Goal: Task Accomplishment & Management: Complete application form

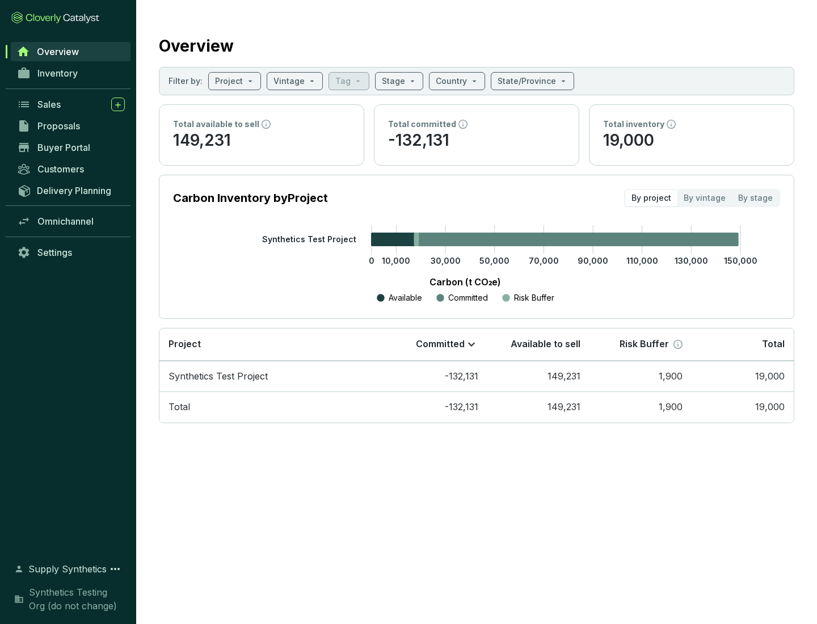
click at [71, 126] on span "Proposals" at bounding box center [58, 125] width 43 height 11
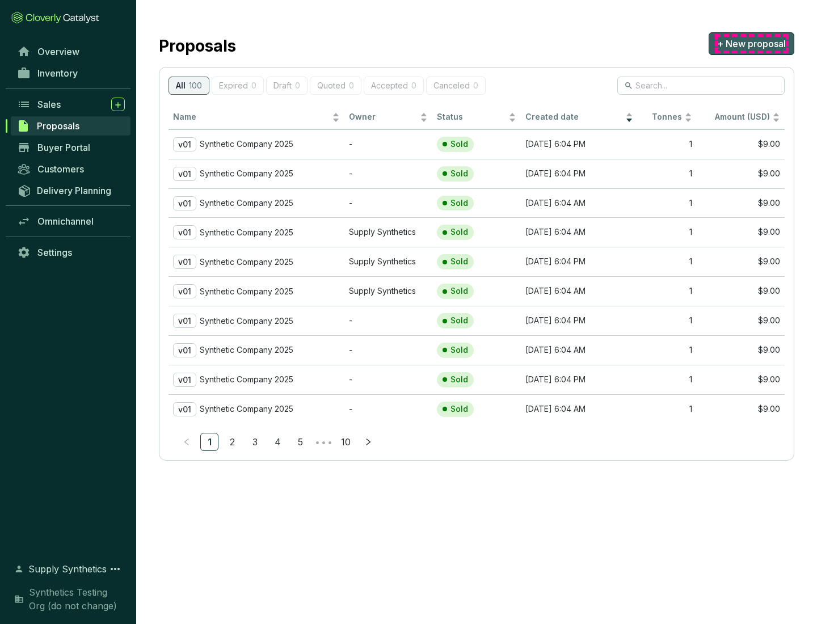
click at [751, 44] on span "+ New proposal" at bounding box center [751, 44] width 69 height 14
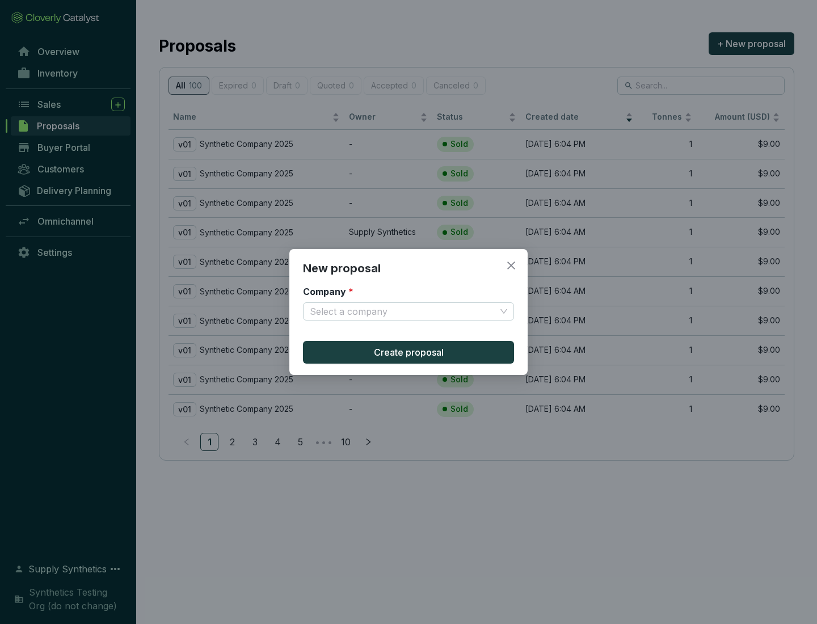
click at [403, 311] on input "Company *" at bounding box center [403, 311] width 186 height 17
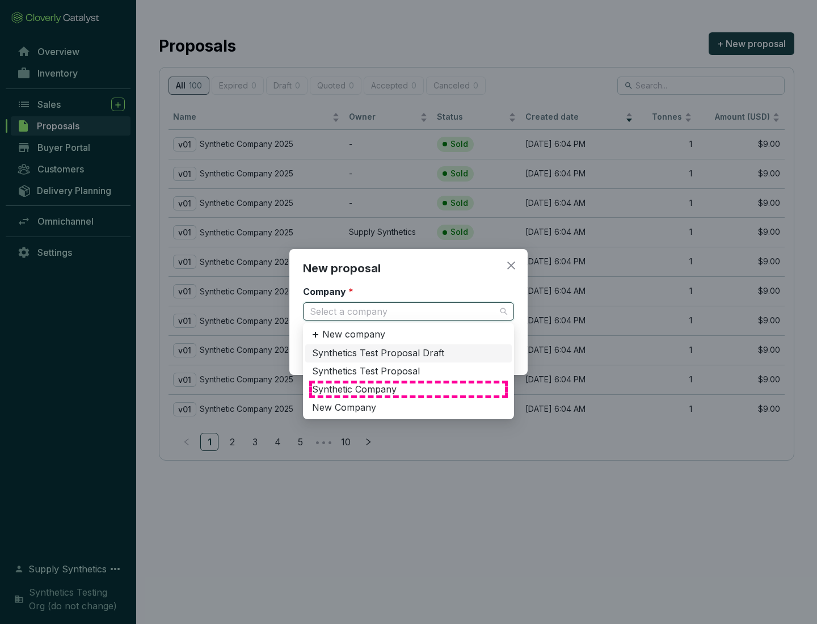
click at [408, 389] on div "Synthetic Company" at bounding box center [408, 389] width 193 height 12
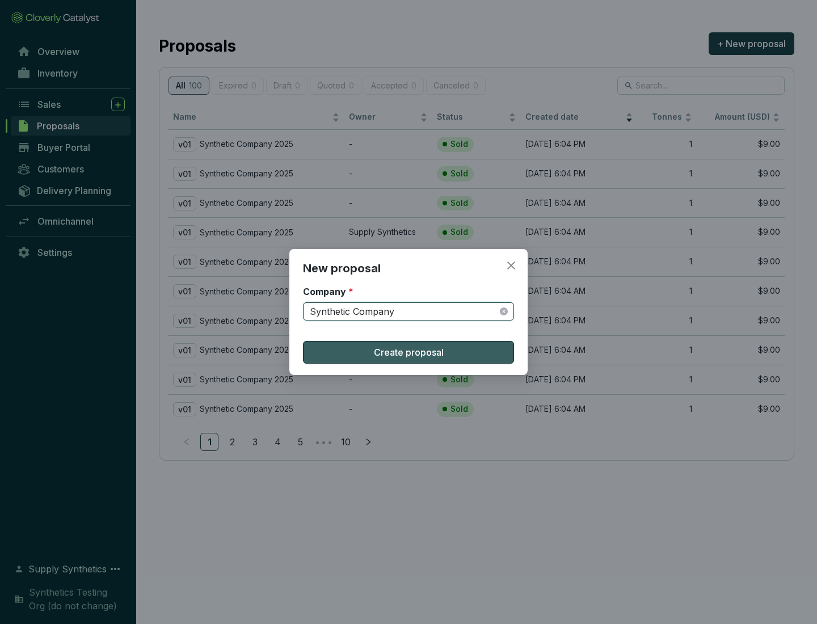
click at [408, 352] on span "Create proposal" at bounding box center [409, 352] width 70 height 14
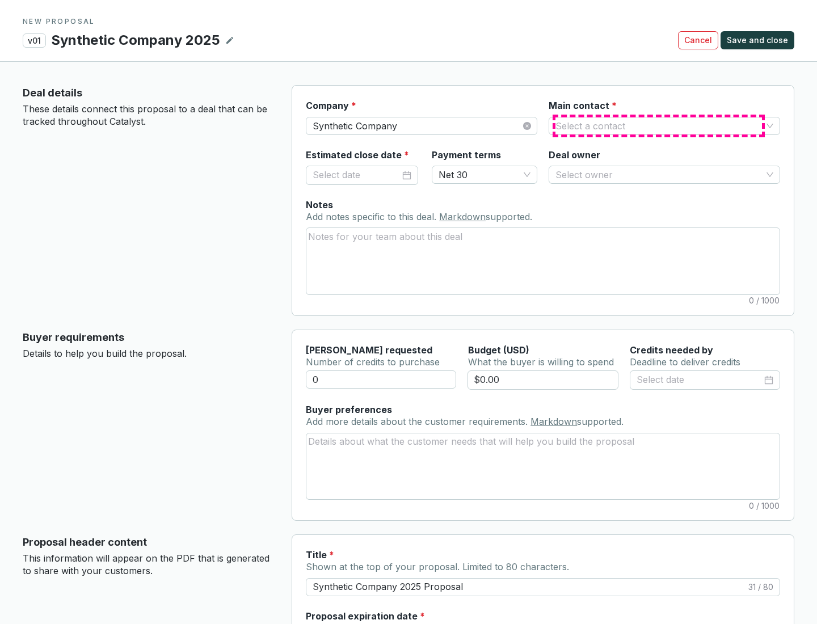
click at [659, 125] on input "Main contact *" at bounding box center [658, 125] width 206 height 17
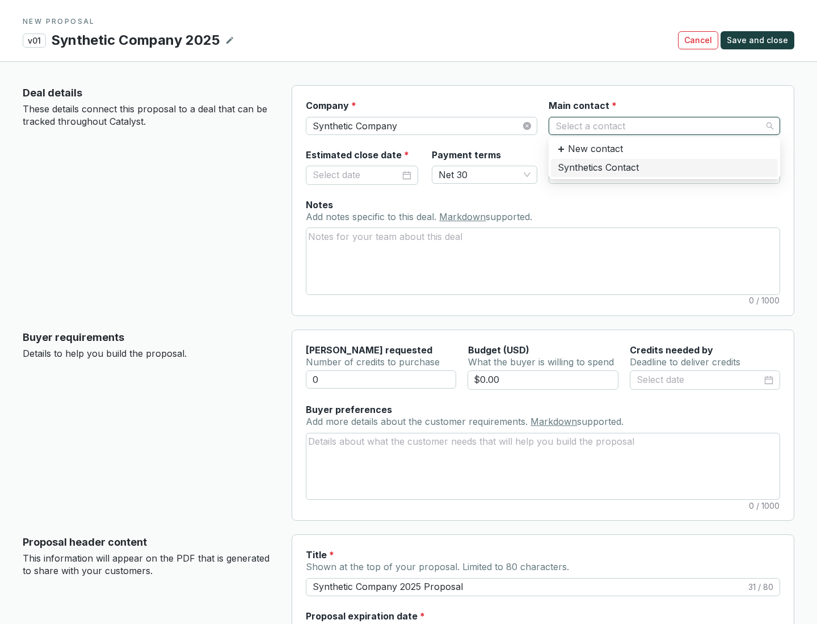
click at [664, 167] on div "Synthetics Contact" at bounding box center [664, 168] width 213 height 12
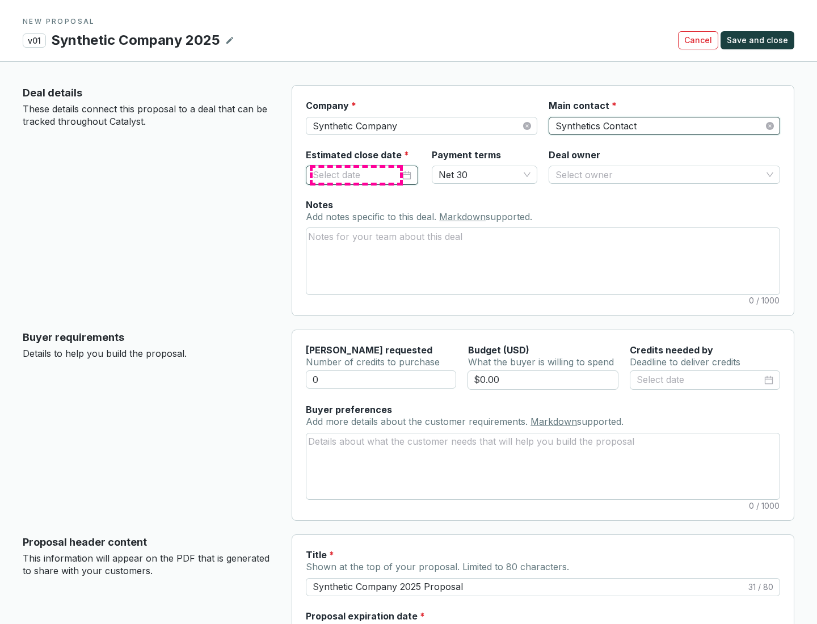
click at [356, 175] on input "Estimated close date *" at bounding box center [356, 175] width 87 height 15
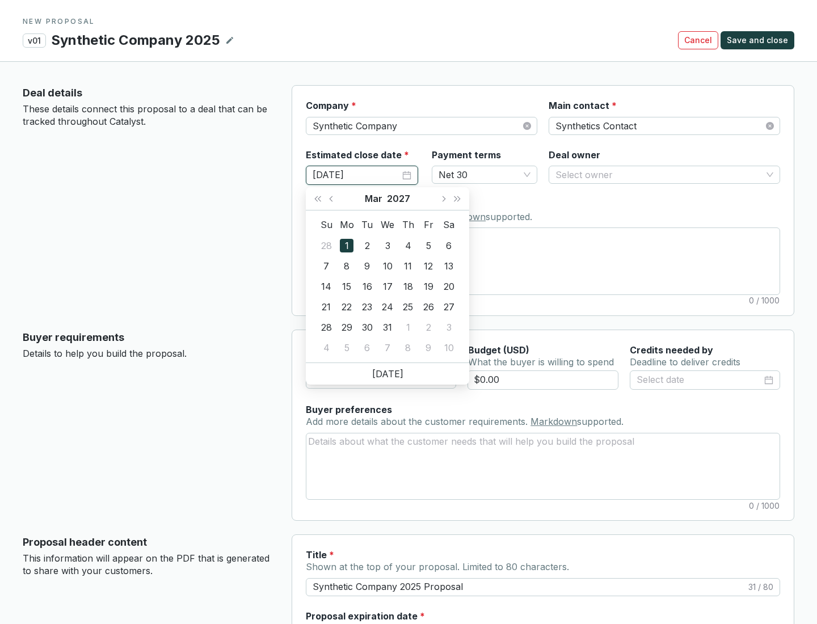
type input "[DATE]"
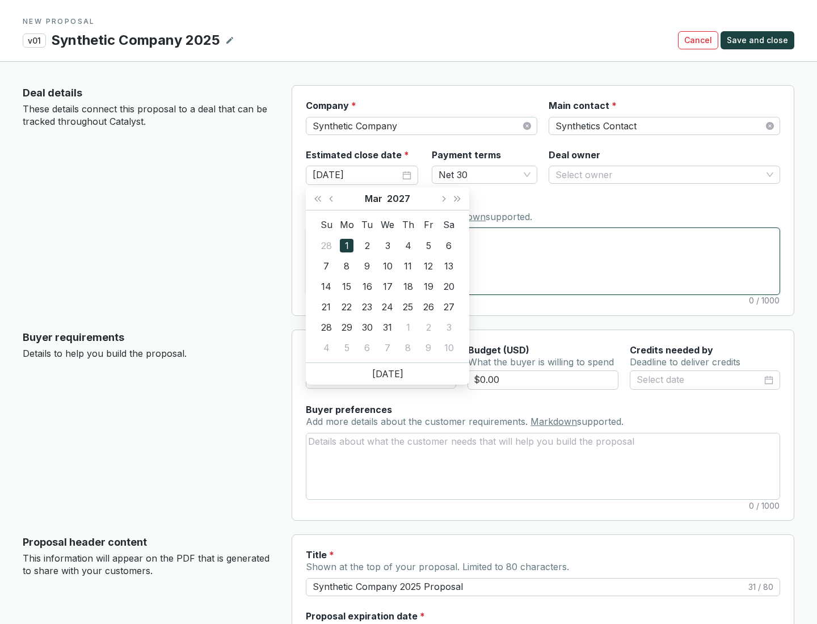
click at [543, 261] on textarea "Notes Add notes specific to this deal. Markdown supported." at bounding box center [542, 261] width 473 height 66
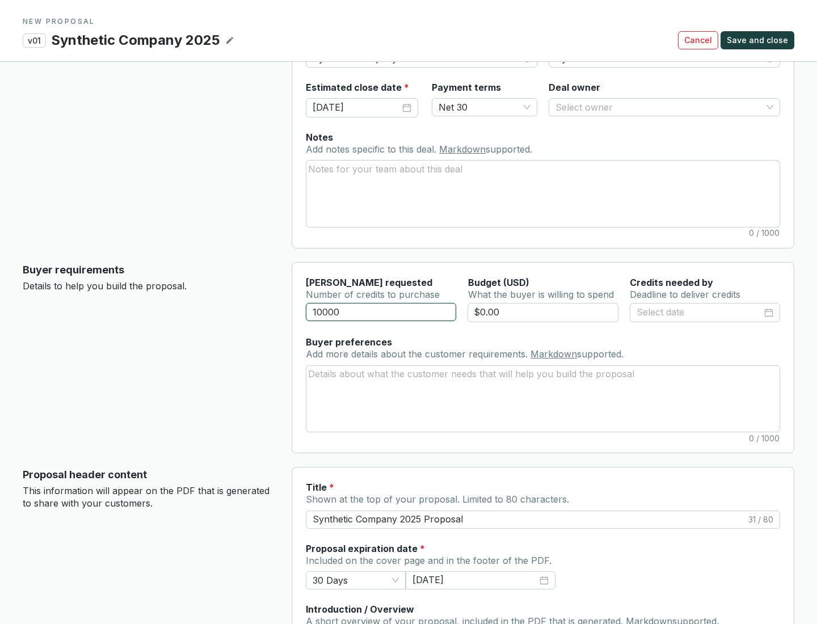
scroll to position [68, 0]
type input "10000"
type input "$0.00"
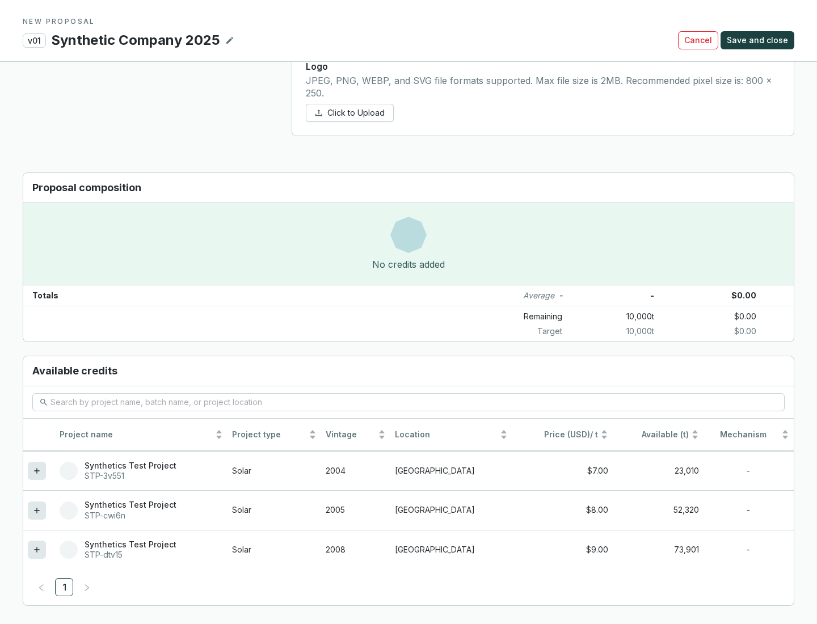
click at [37, 550] on icon at bounding box center [36, 549] width 5 height 5
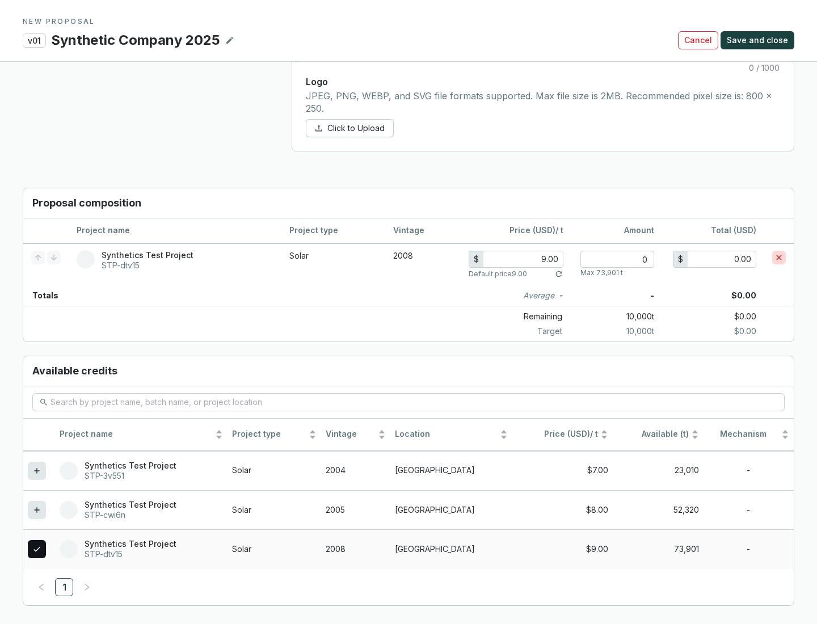
scroll to position [652, 0]
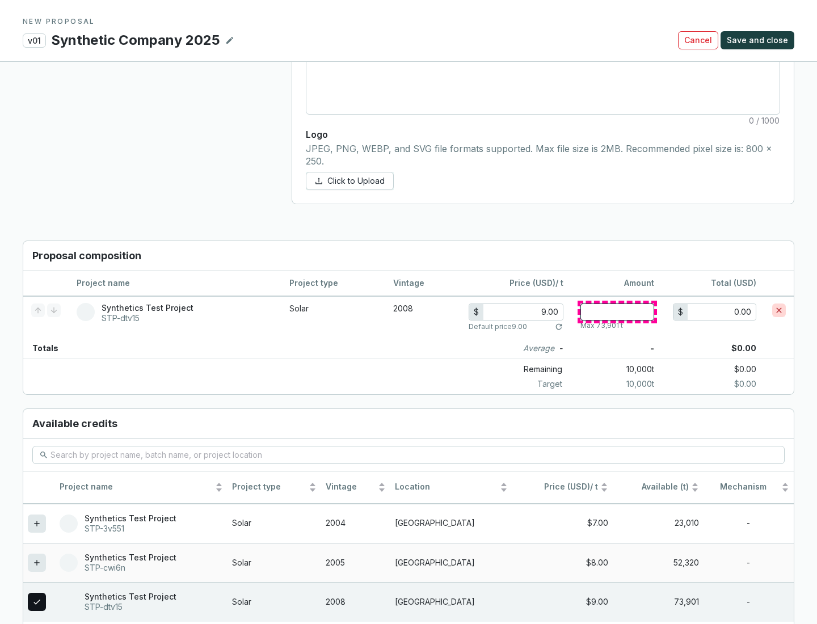
type input "1"
type input "9.00"
type input "1"
click at [759, 40] on span "Save and close" at bounding box center [757, 40] width 61 height 11
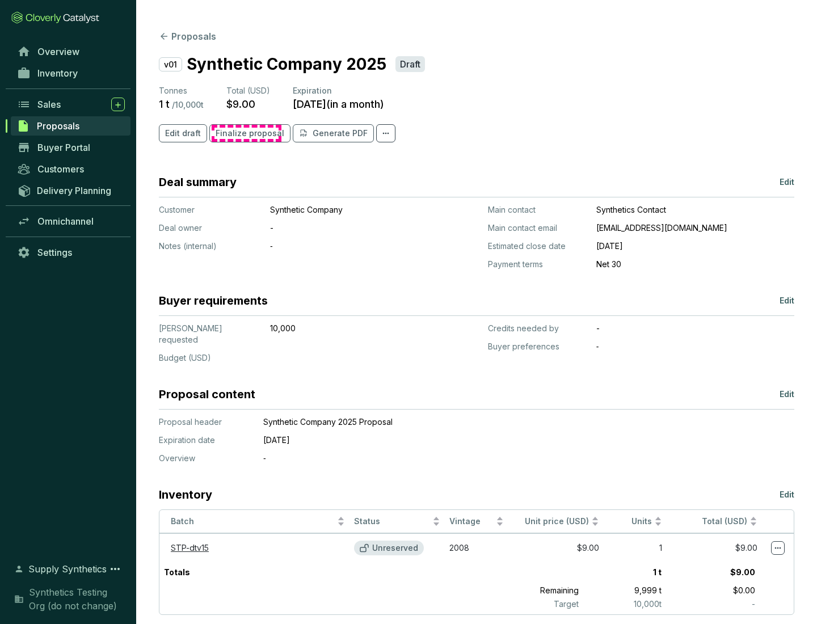
click at [246, 133] on span "Finalize proposal" at bounding box center [250, 133] width 69 height 11
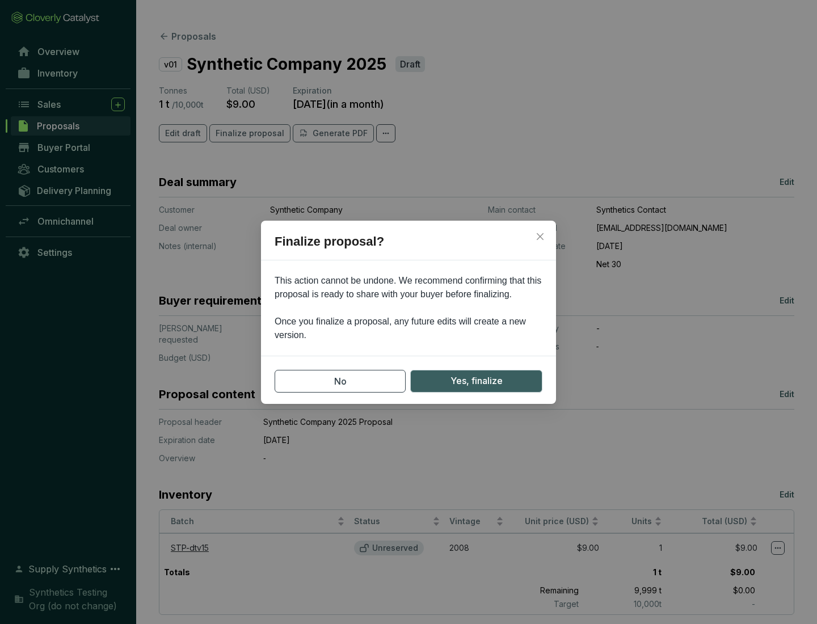
click at [476, 381] on span "Yes, finalize" at bounding box center [476, 381] width 52 height 14
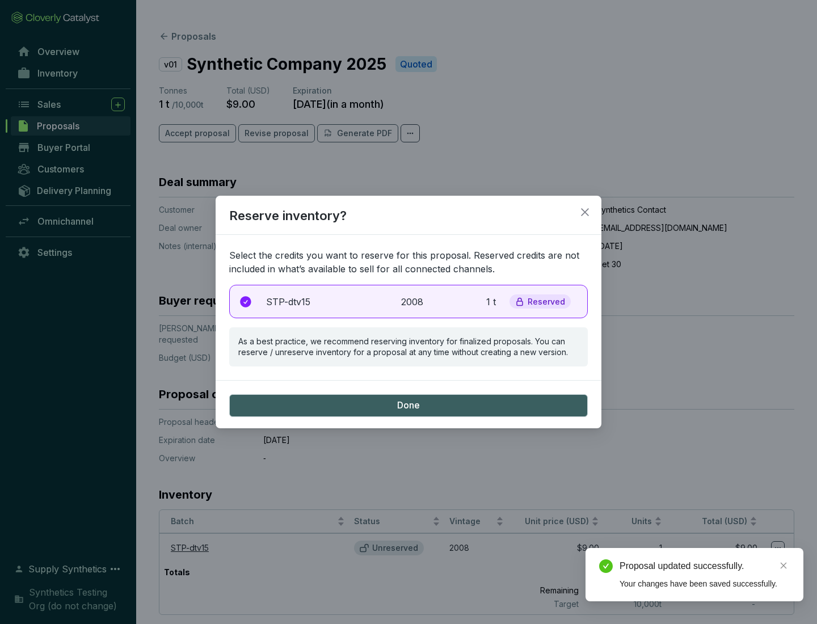
click at [408, 301] on p "2008" at bounding box center [413, 302] width 25 height 14
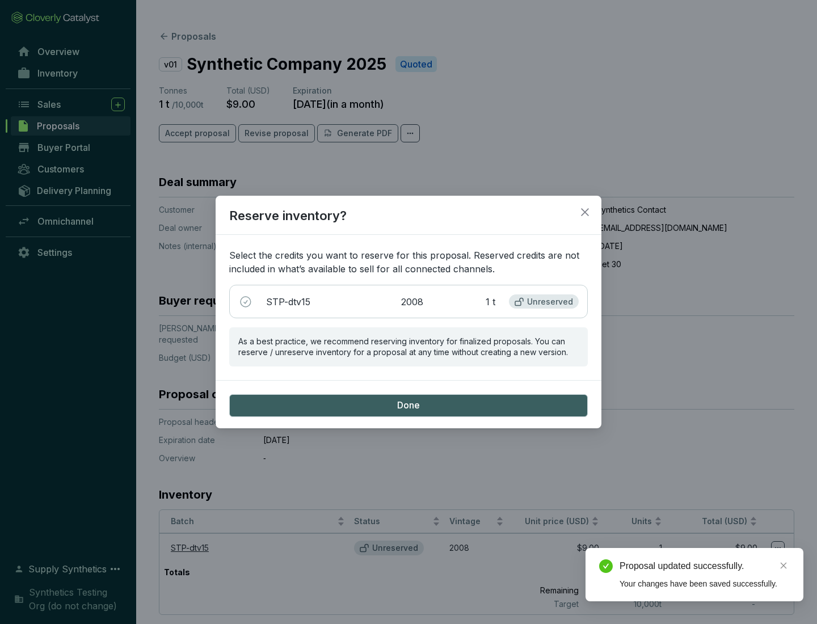
click at [408, 405] on span "Done" at bounding box center [408, 405] width 23 height 12
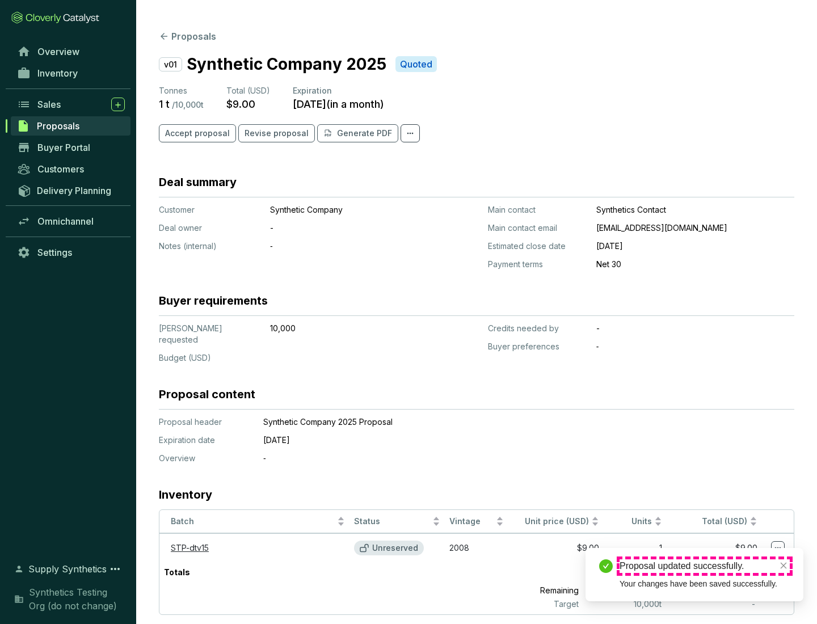
click at [705, 566] on div "Proposal updated successfully." at bounding box center [704, 566] width 170 height 14
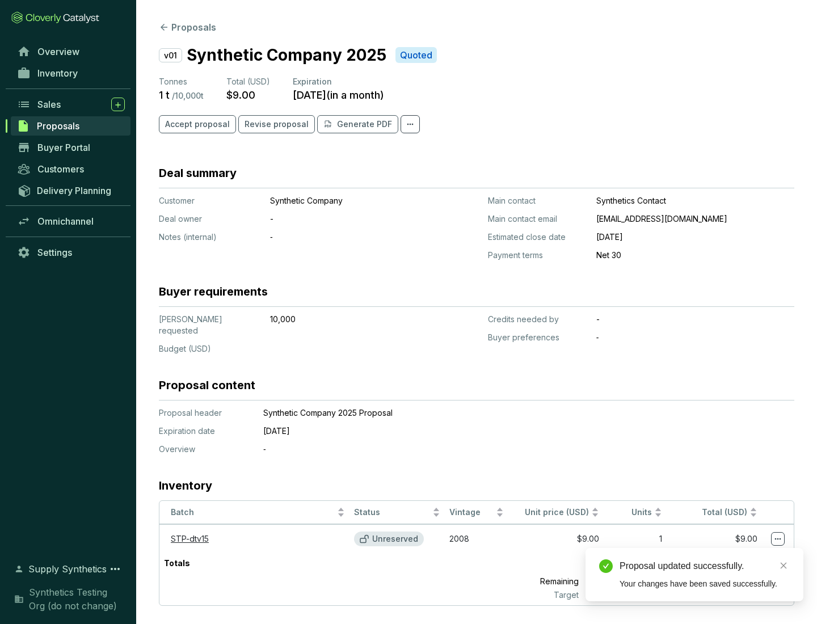
click at [778, 538] on icon at bounding box center [778, 539] width 6 height 2
click at [743, 553] on div "Proposal updated successfully. Your changes have been saved successfully." at bounding box center [694, 574] width 218 height 53
click at [705, 566] on div "Proposal updated successfully." at bounding box center [704, 566] width 170 height 14
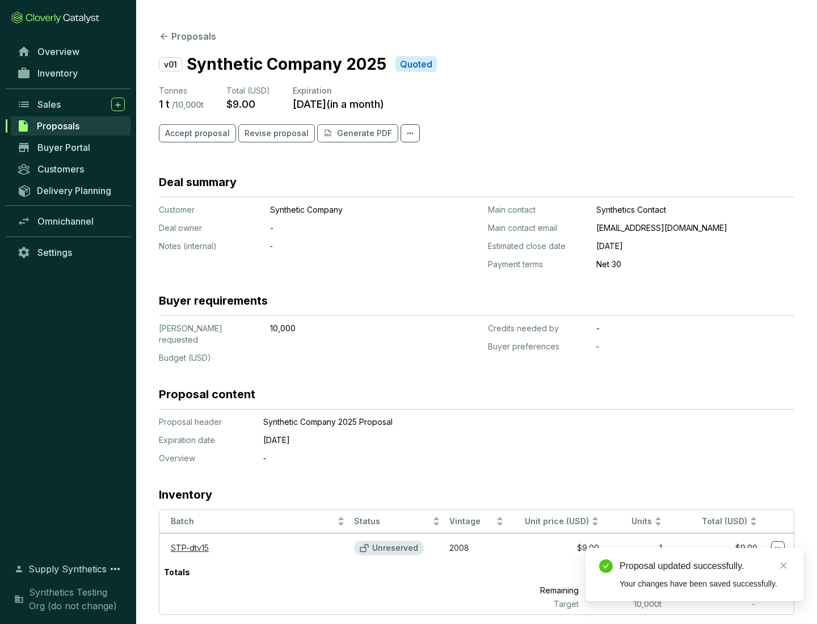
click at [196, 133] on span "Accept proposal" at bounding box center [197, 133] width 65 height 11
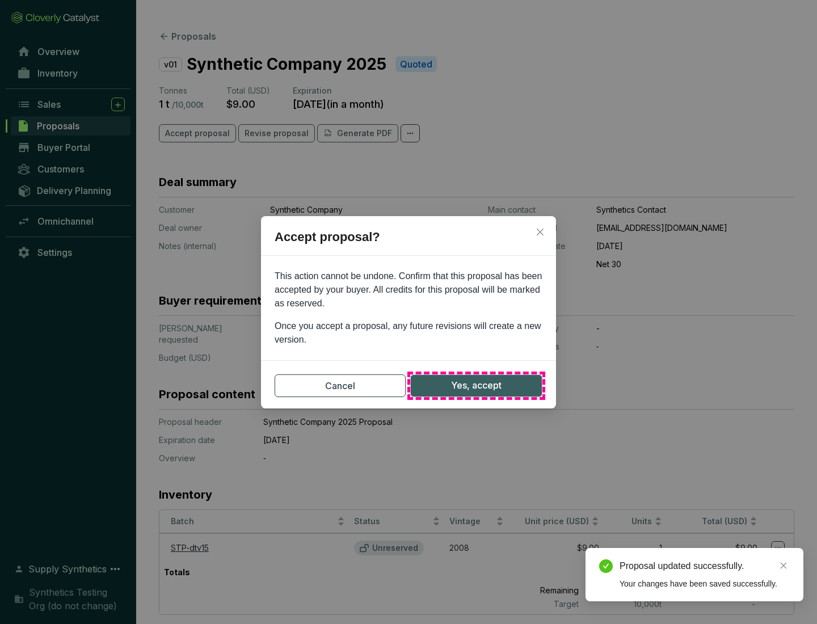
click at [476, 385] on span "Yes, accept" at bounding box center [476, 385] width 50 height 14
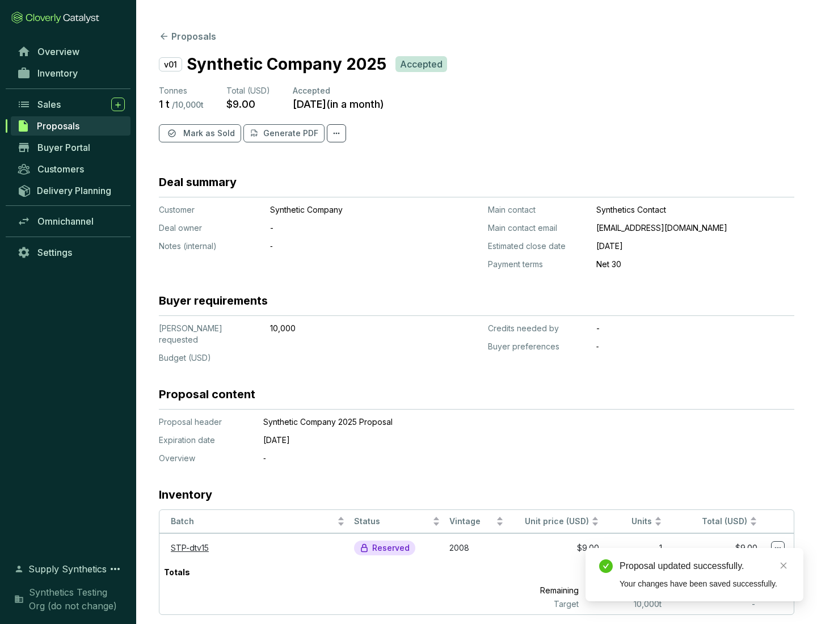
click at [208, 133] on span "Mark as Sold" at bounding box center [209, 133] width 52 height 11
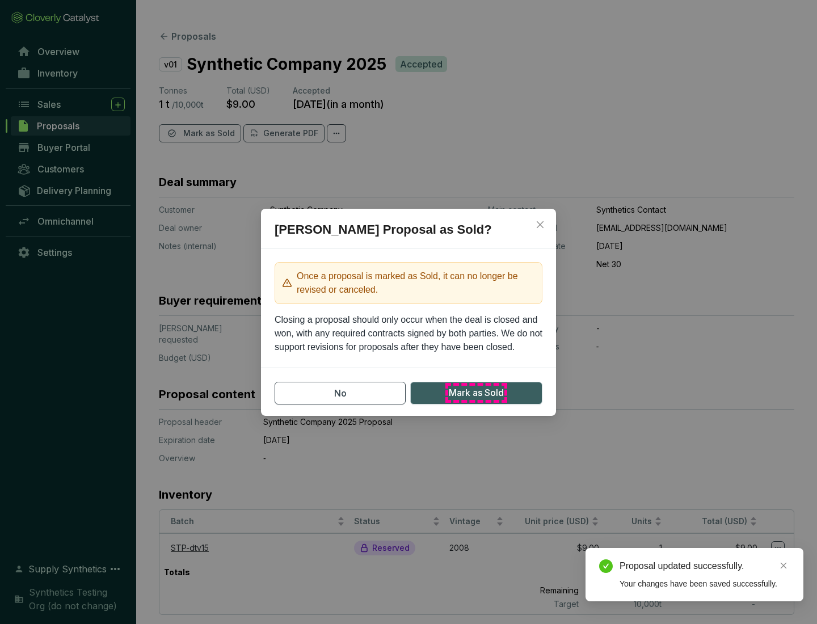
click at [476, 393] on span "Mark as Sold" at bounding box center [476, 393] width 55 height 14
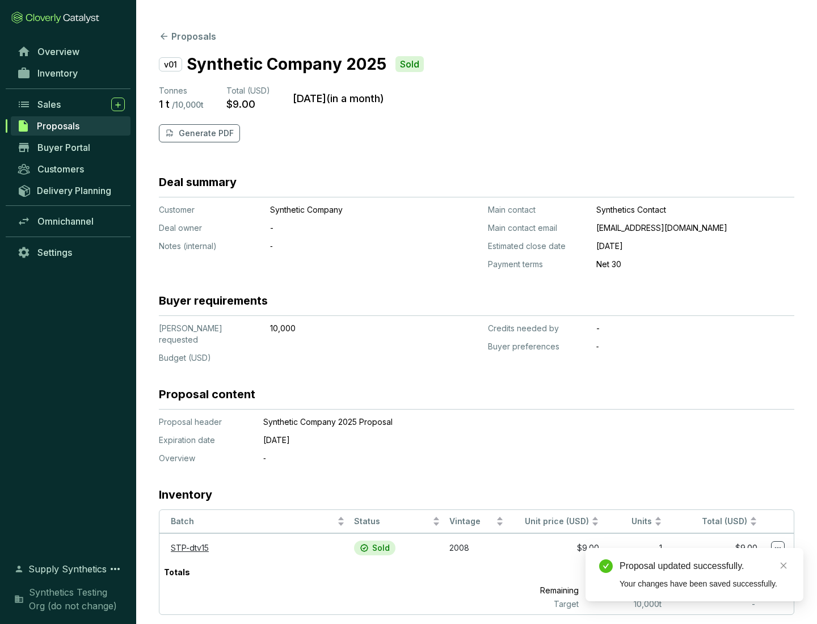
click at [205, 133] on p "Generate PDF" at bounding box center [206, 133] width 55 height 11
click at [705, 566] on div "Proposal updated successfully." at bounding box center [704, 566] width 170 height 14
